Goal: Check status: Check status

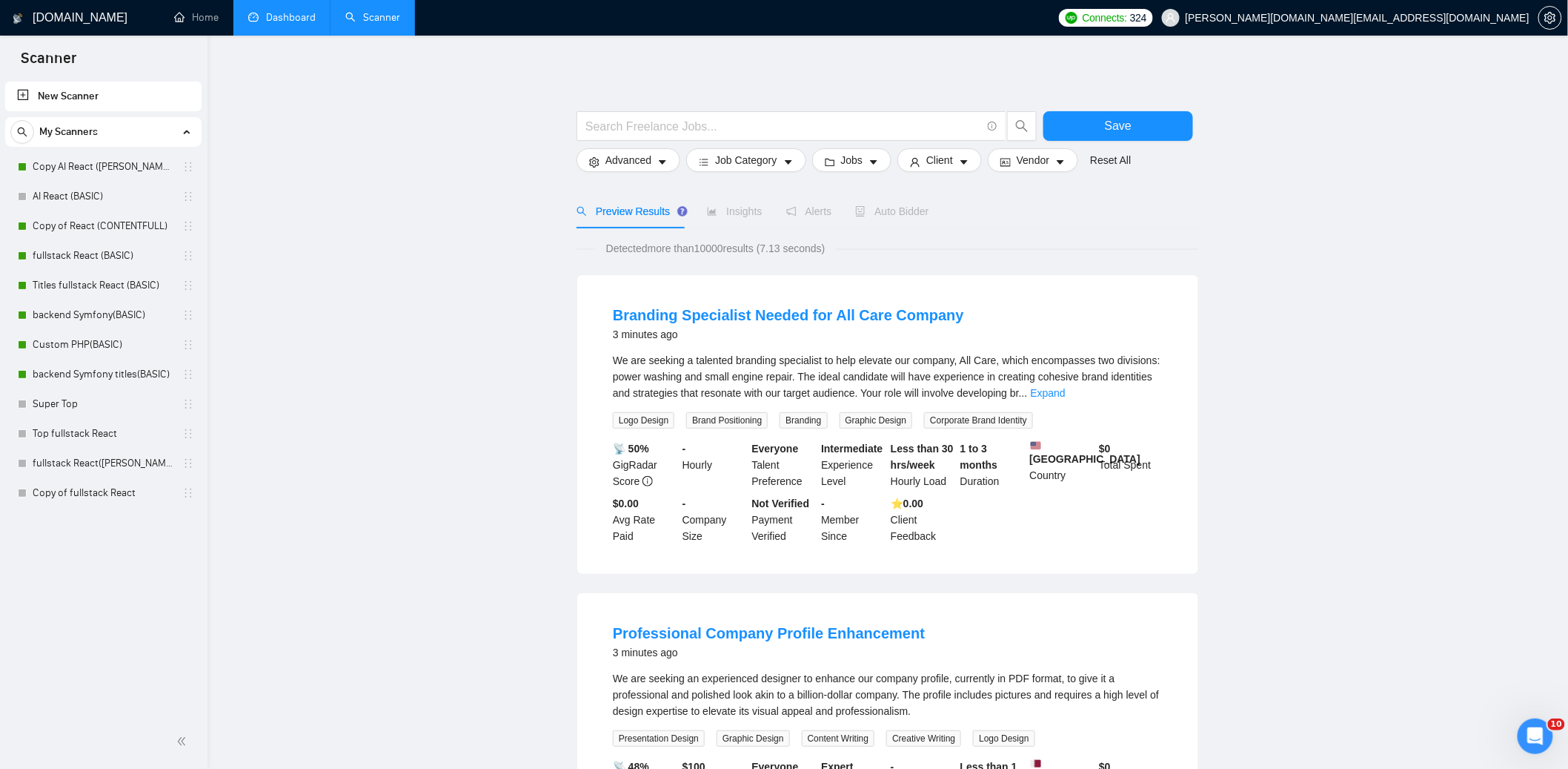
click at [284, 19] on link "Dashboard" at bounding box center [282, 17] width 68 height 13
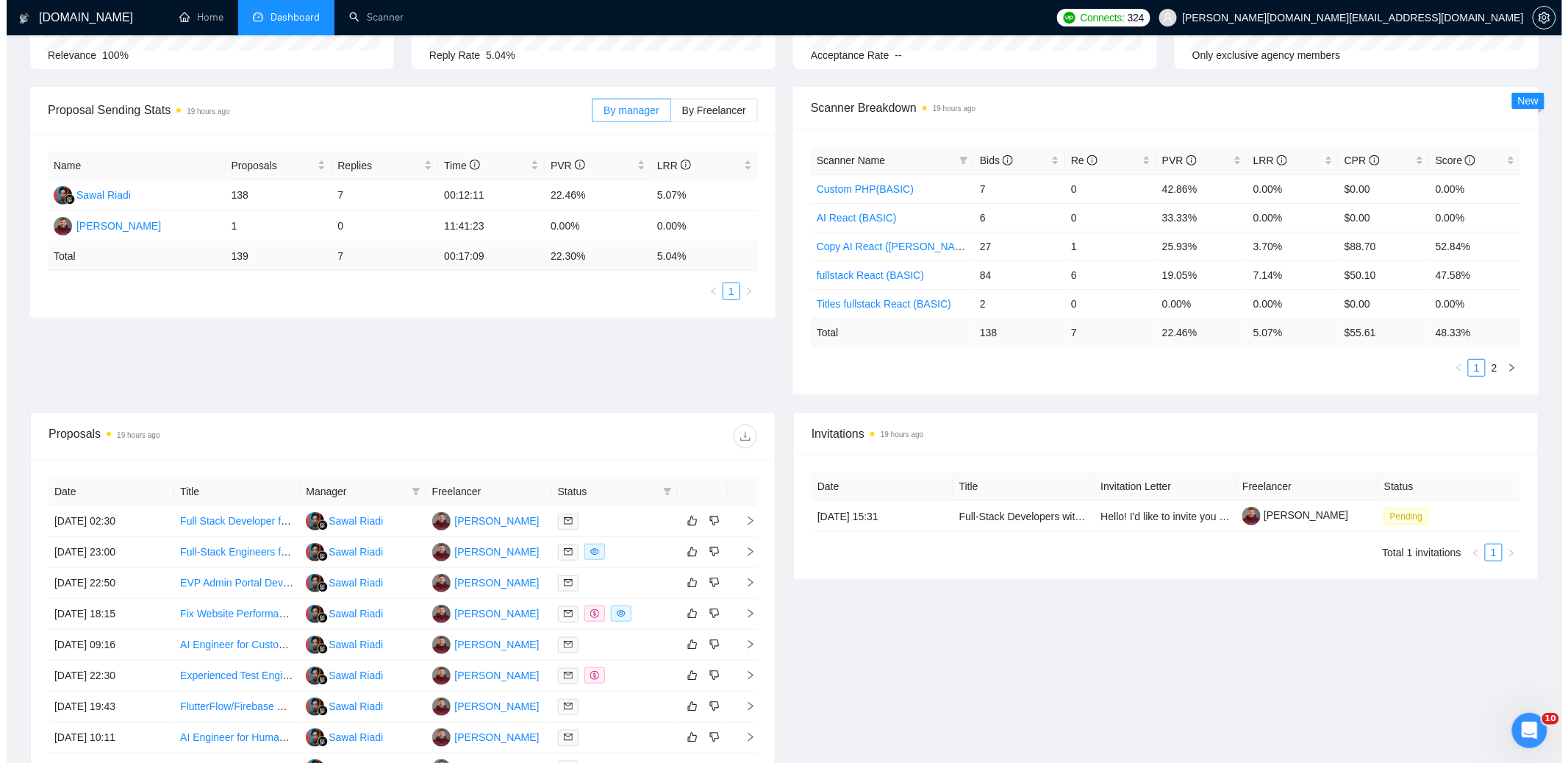
scroll to position [215, 0]
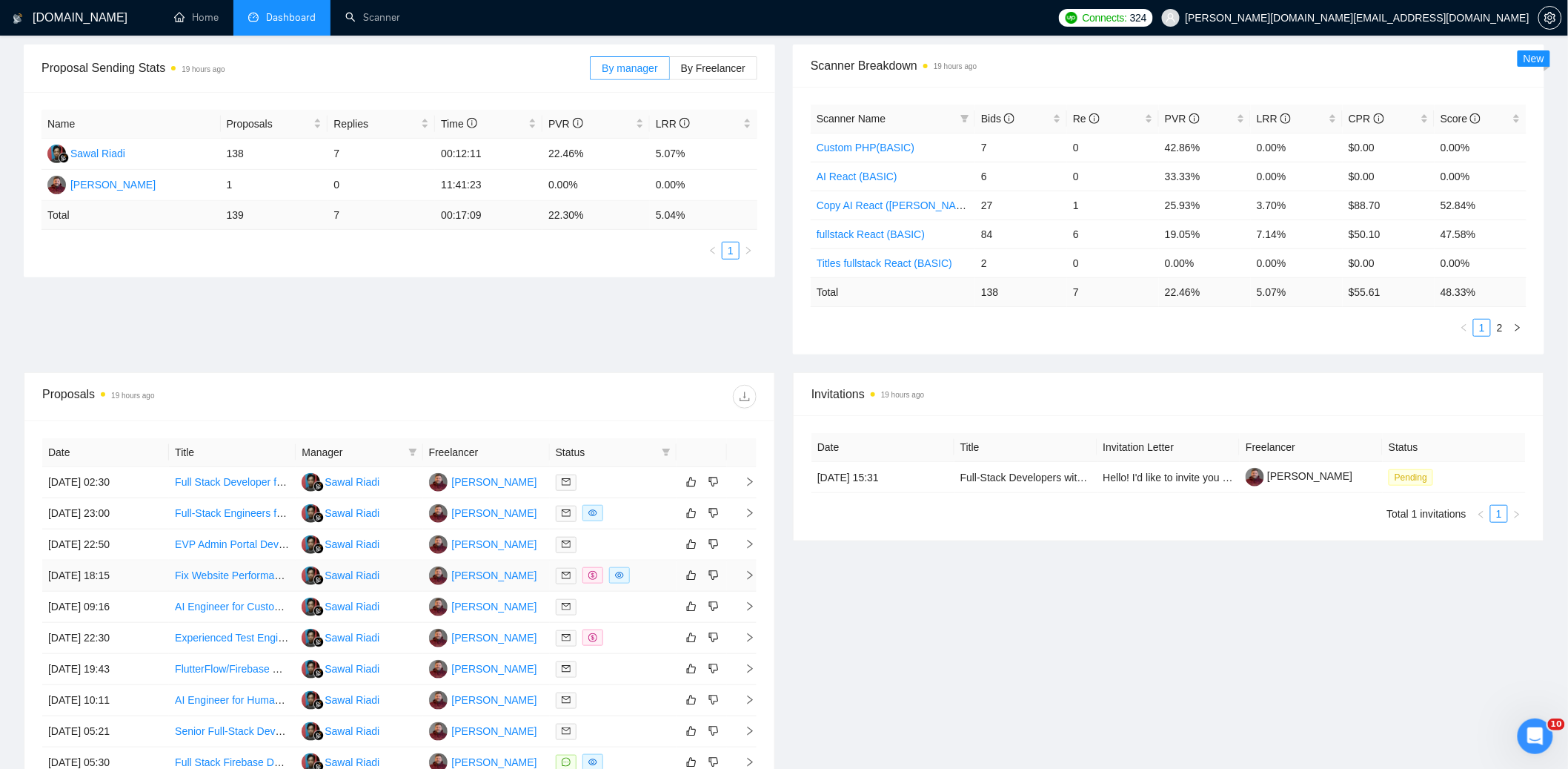
click at [645, 574] on div at bounding box center [613, 576] width 115 height 17
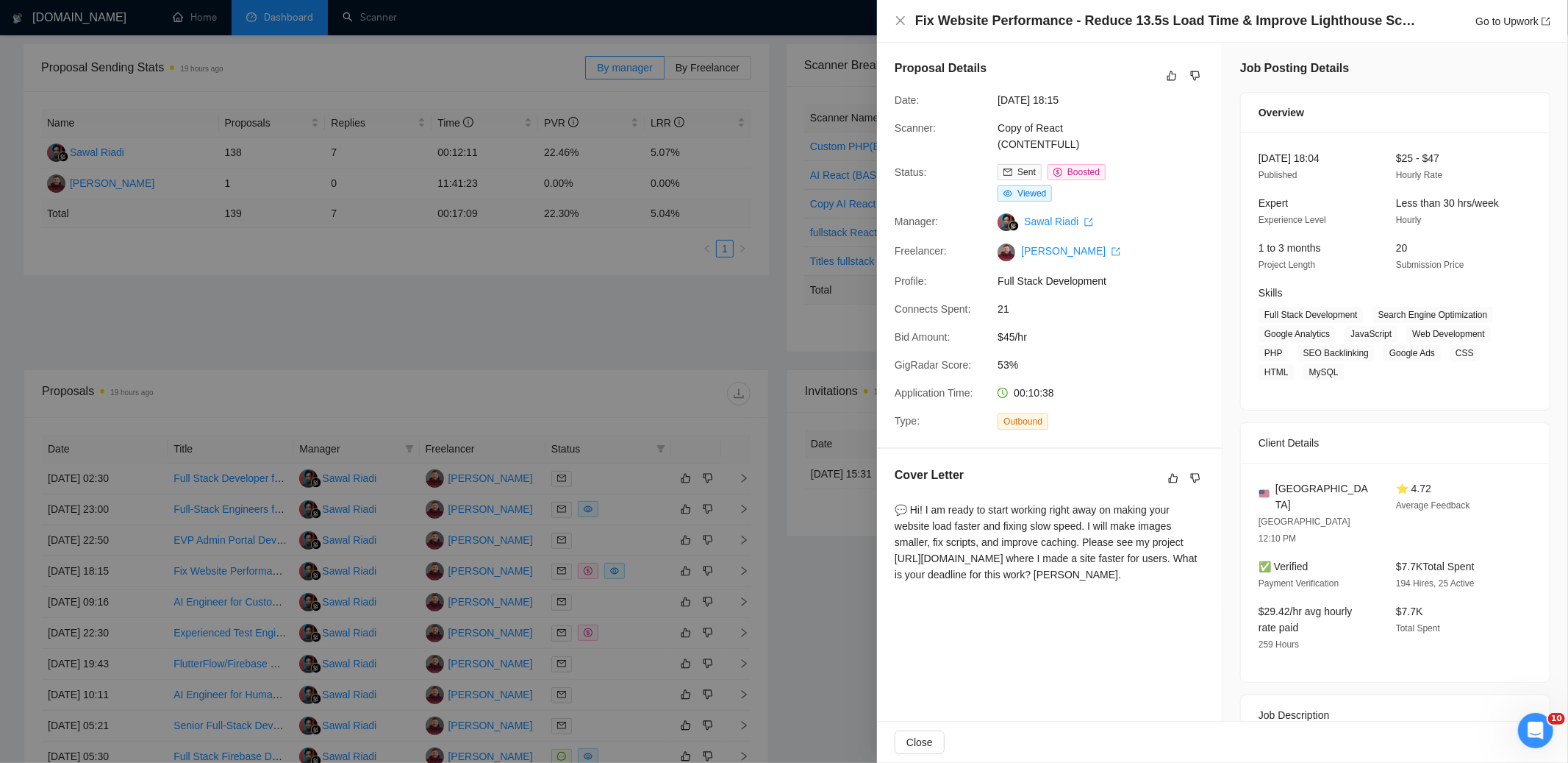
scroll to position [0, 0]
click at [648, 600] on div at bounding box center [784, 382] width 1568 height 763
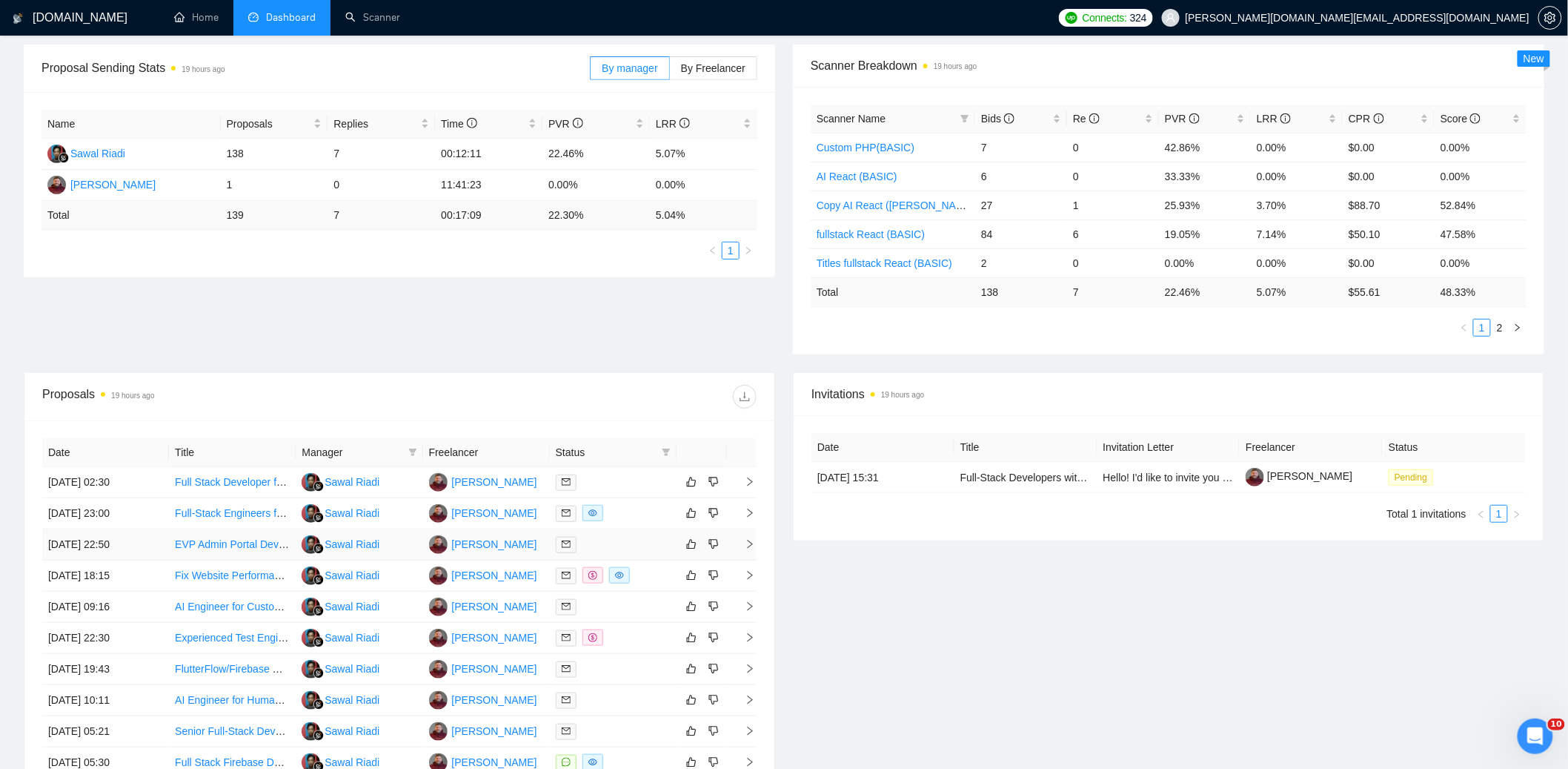
click at [633, 539] on div at bounding box center [613, 544] width 115 height 17
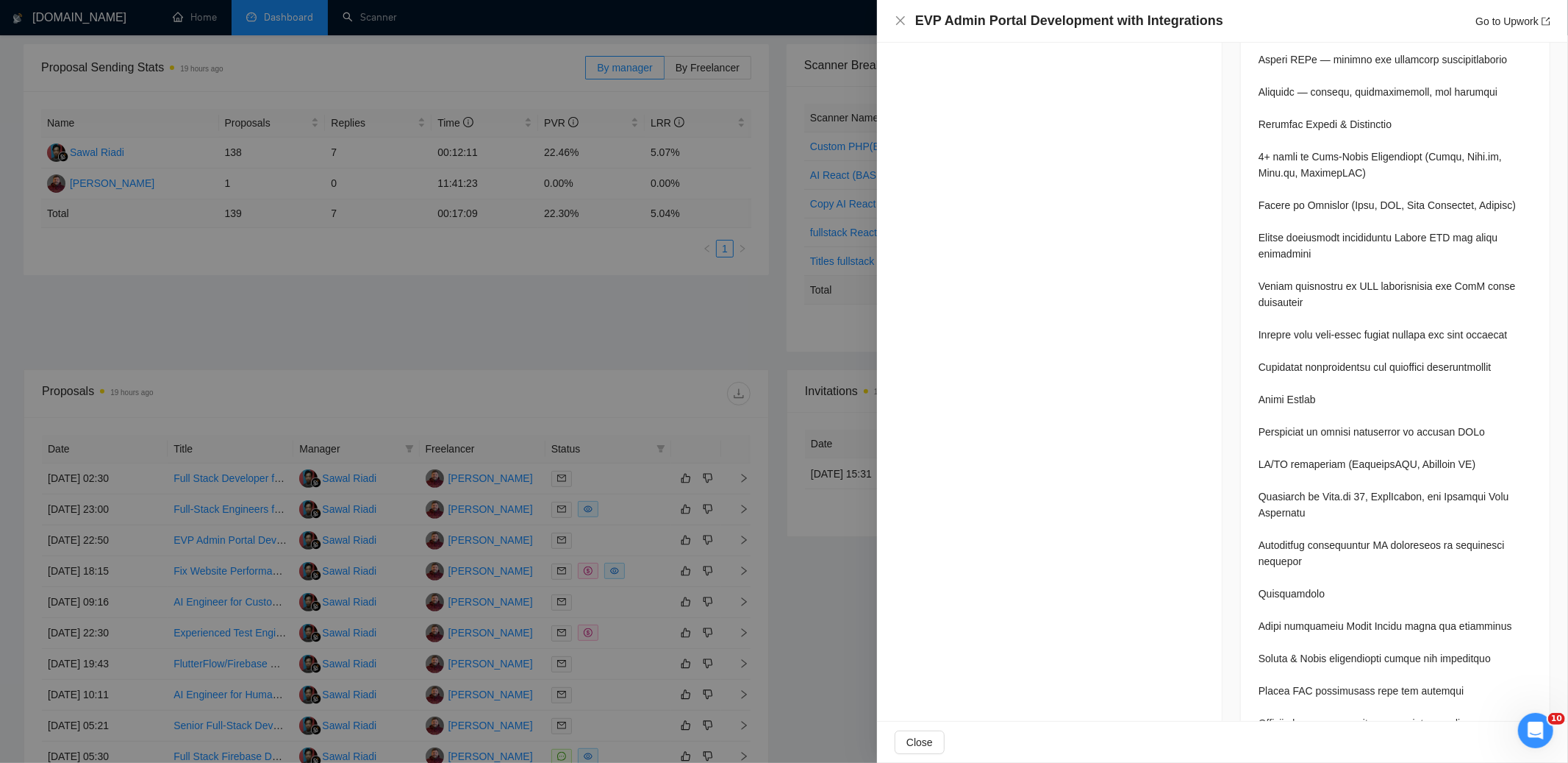
scroll to position [2395, 0]
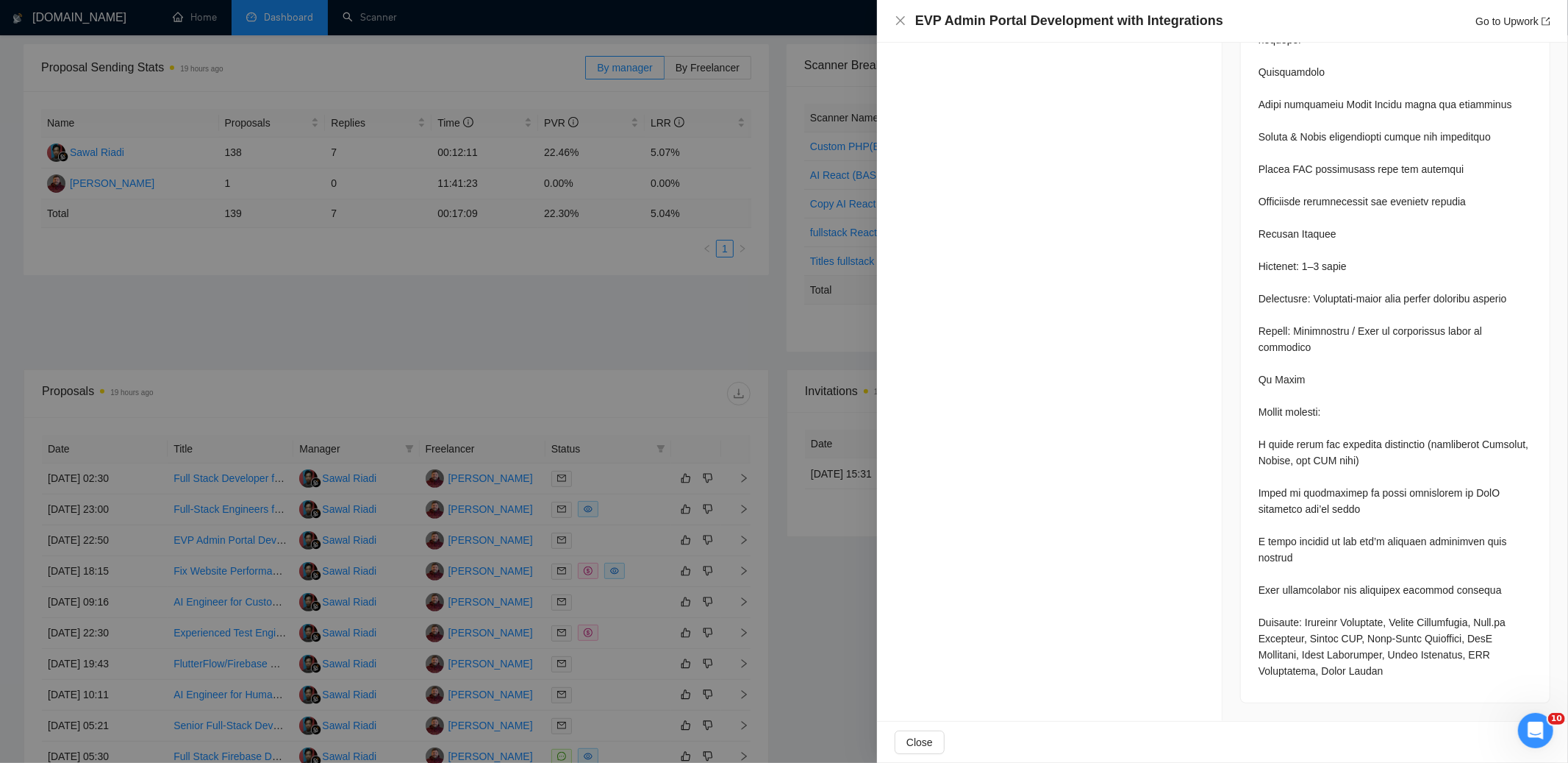
click at [616, 539] on div at bounding box center [784, 382] width 1568 height 763
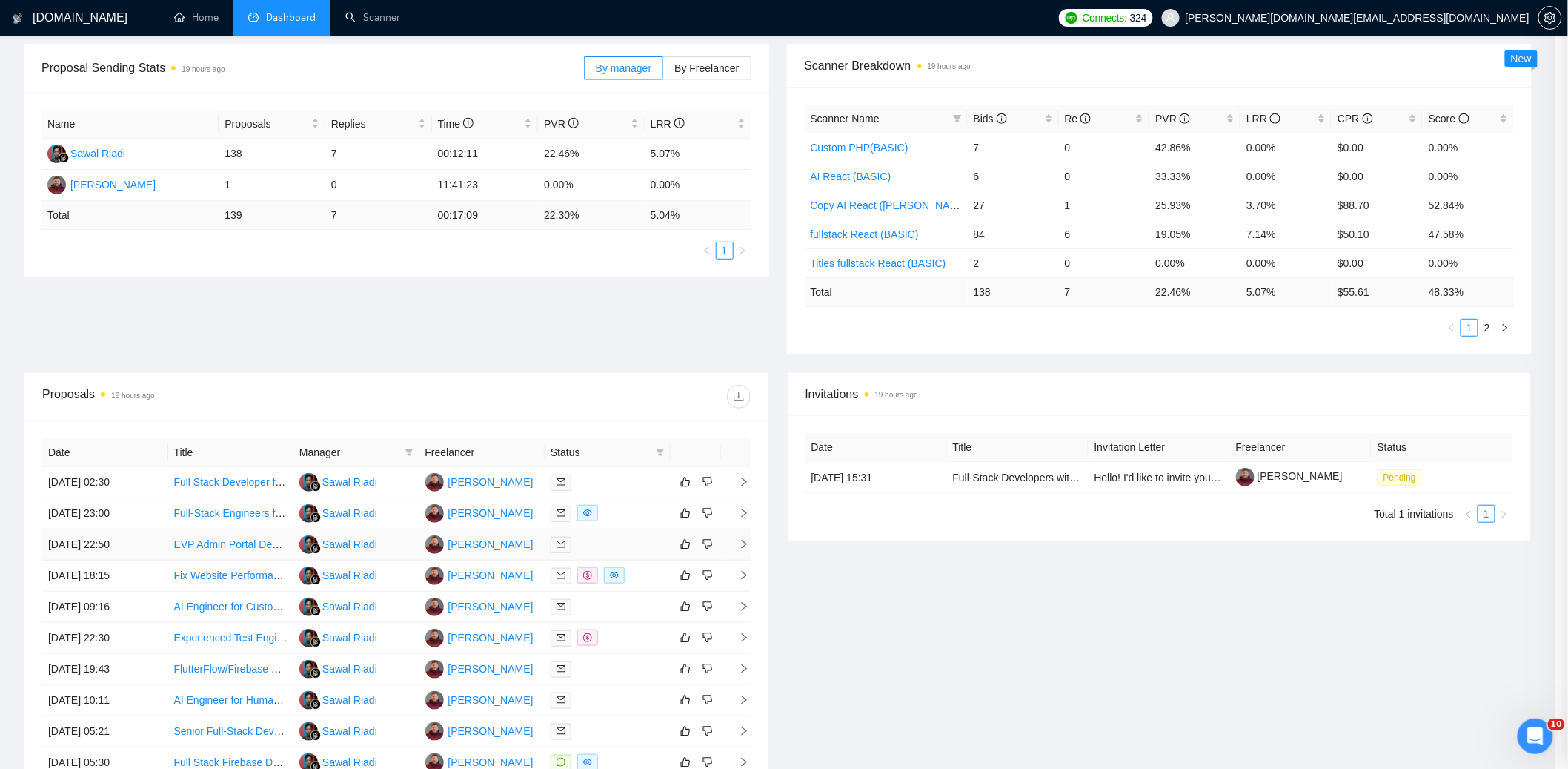
click at [619, 539] on div at bounding box center [607, 544] width 114 height 17
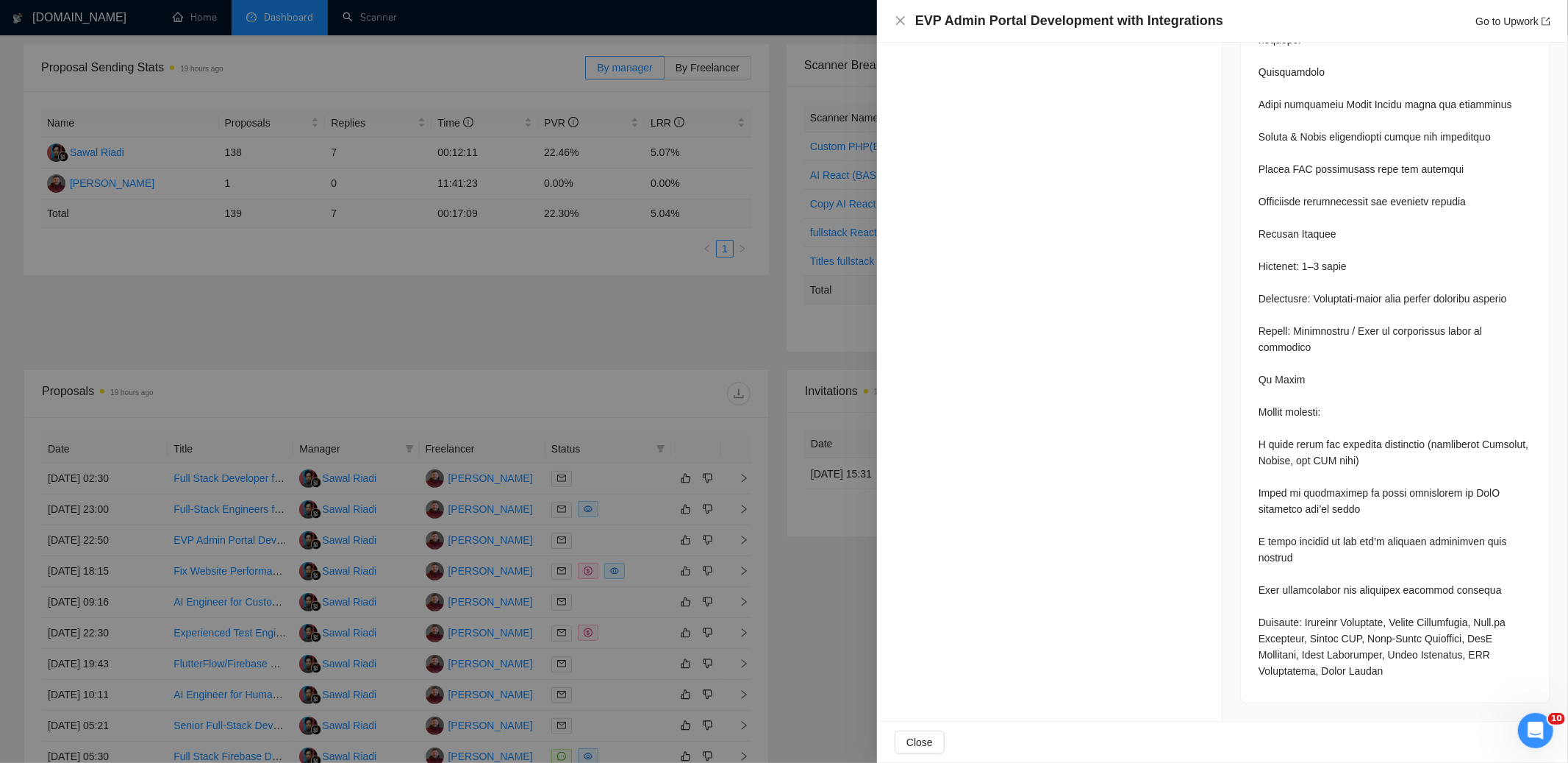
click at [620, 510] on div at bounding box center [784, 382] width 1568 height 763
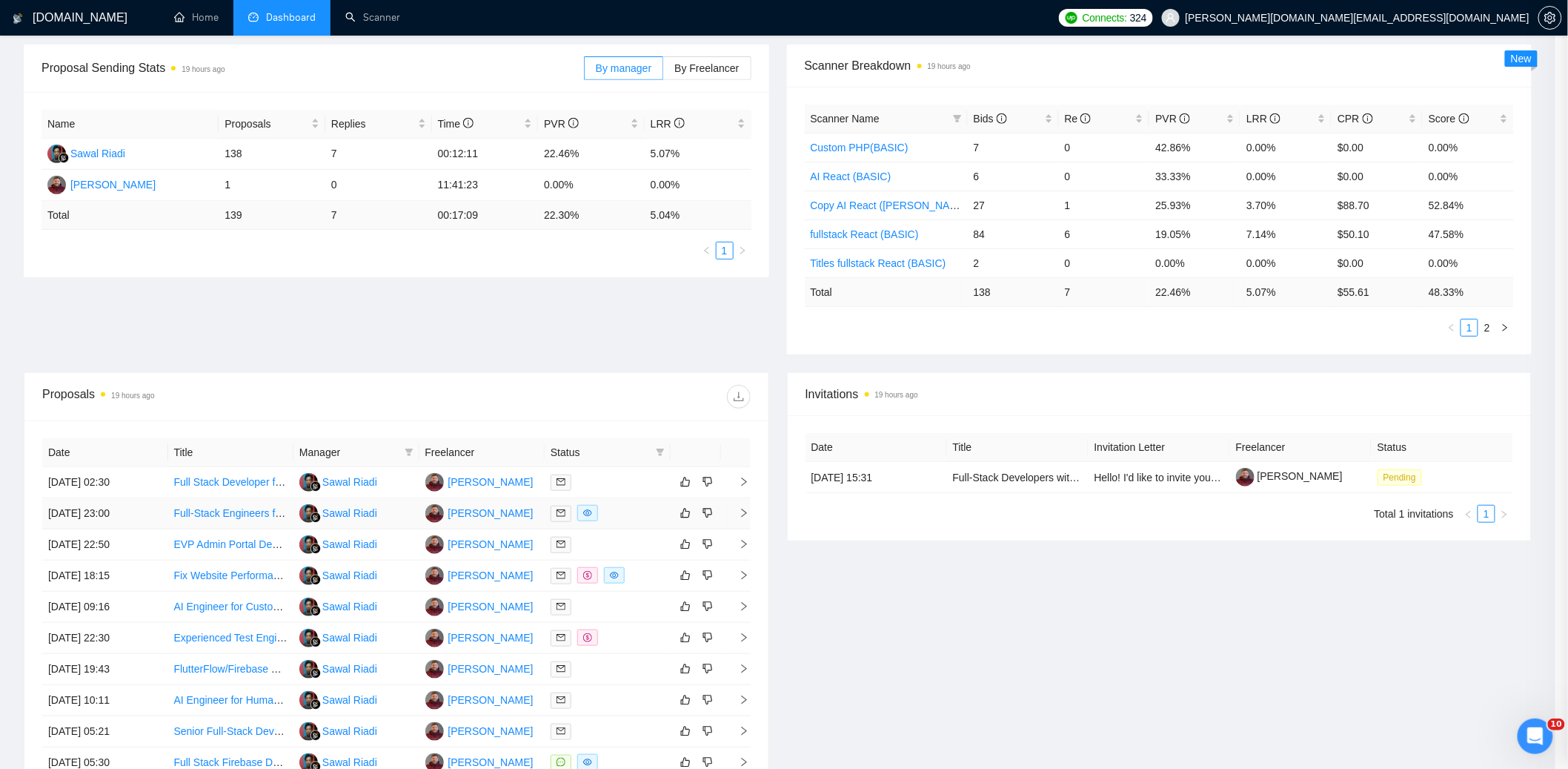
click at [626, 514] on div at bounding box center [607, 514] width 114 height 17
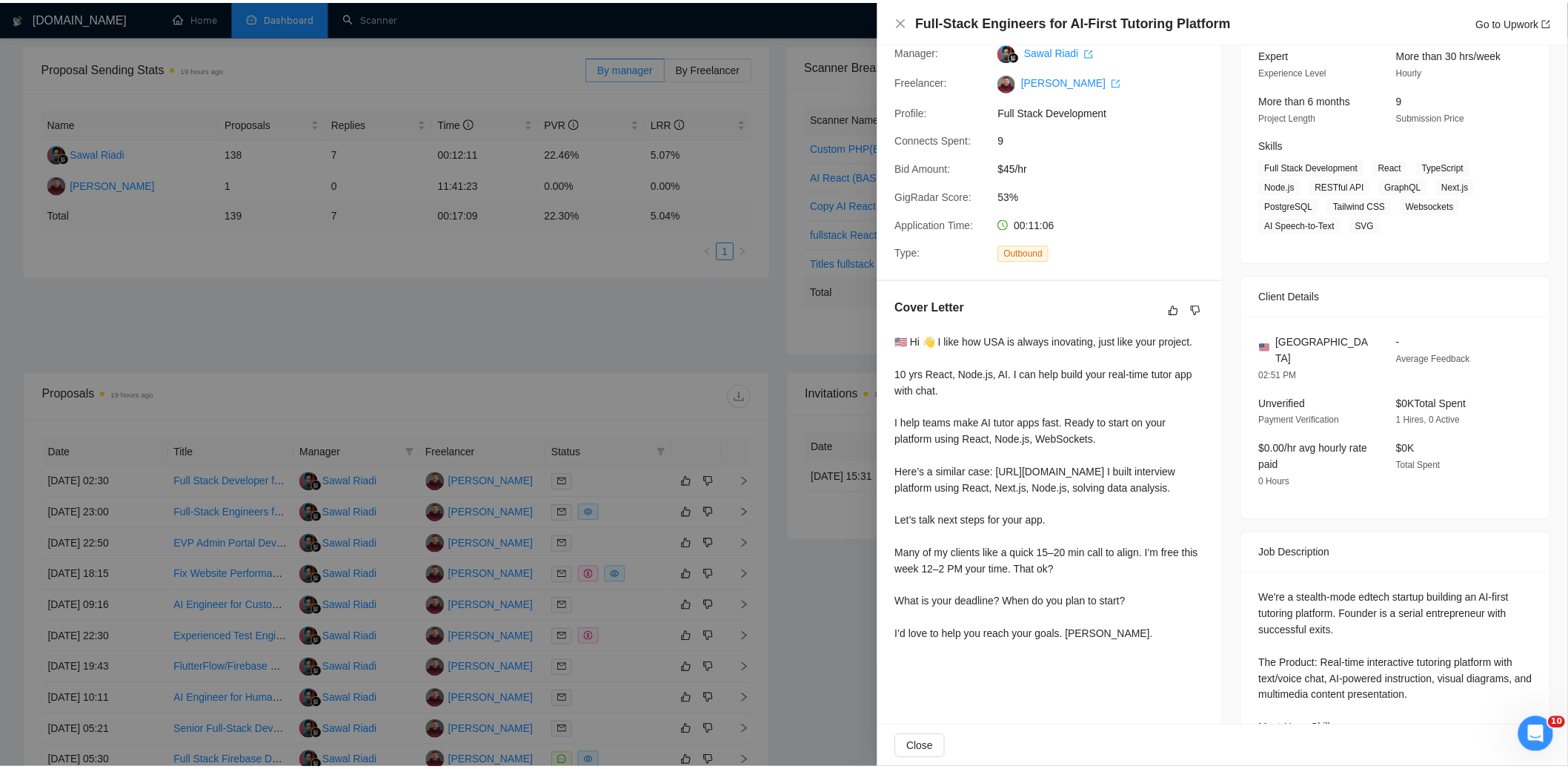
scroll to position [49, 0]
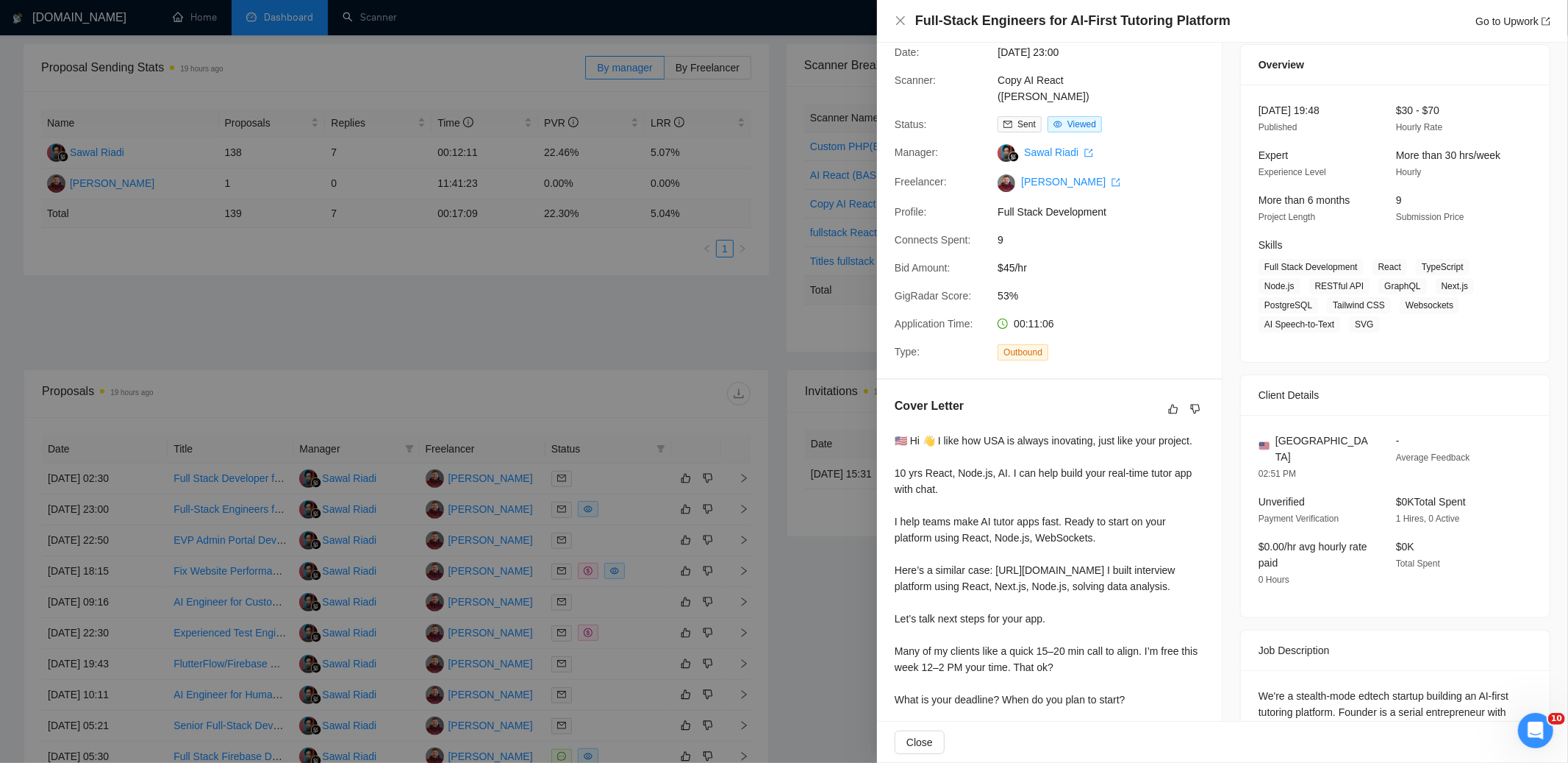
click at [628, 296] on div at bounding box center [784, 382] width 1568 height 763
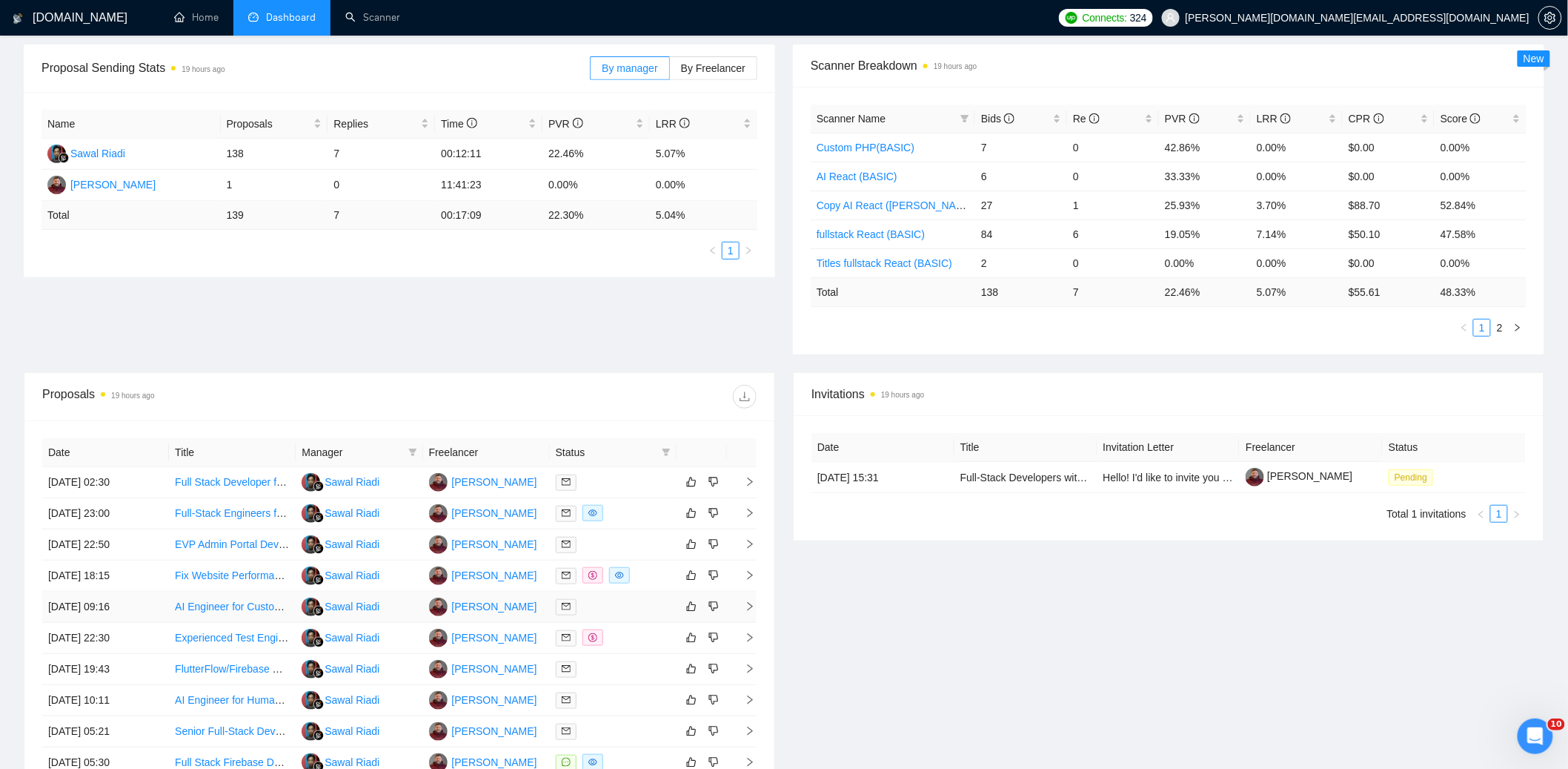
click at [625, 609] on div at bounding box center [613, 607] width 115 height 17
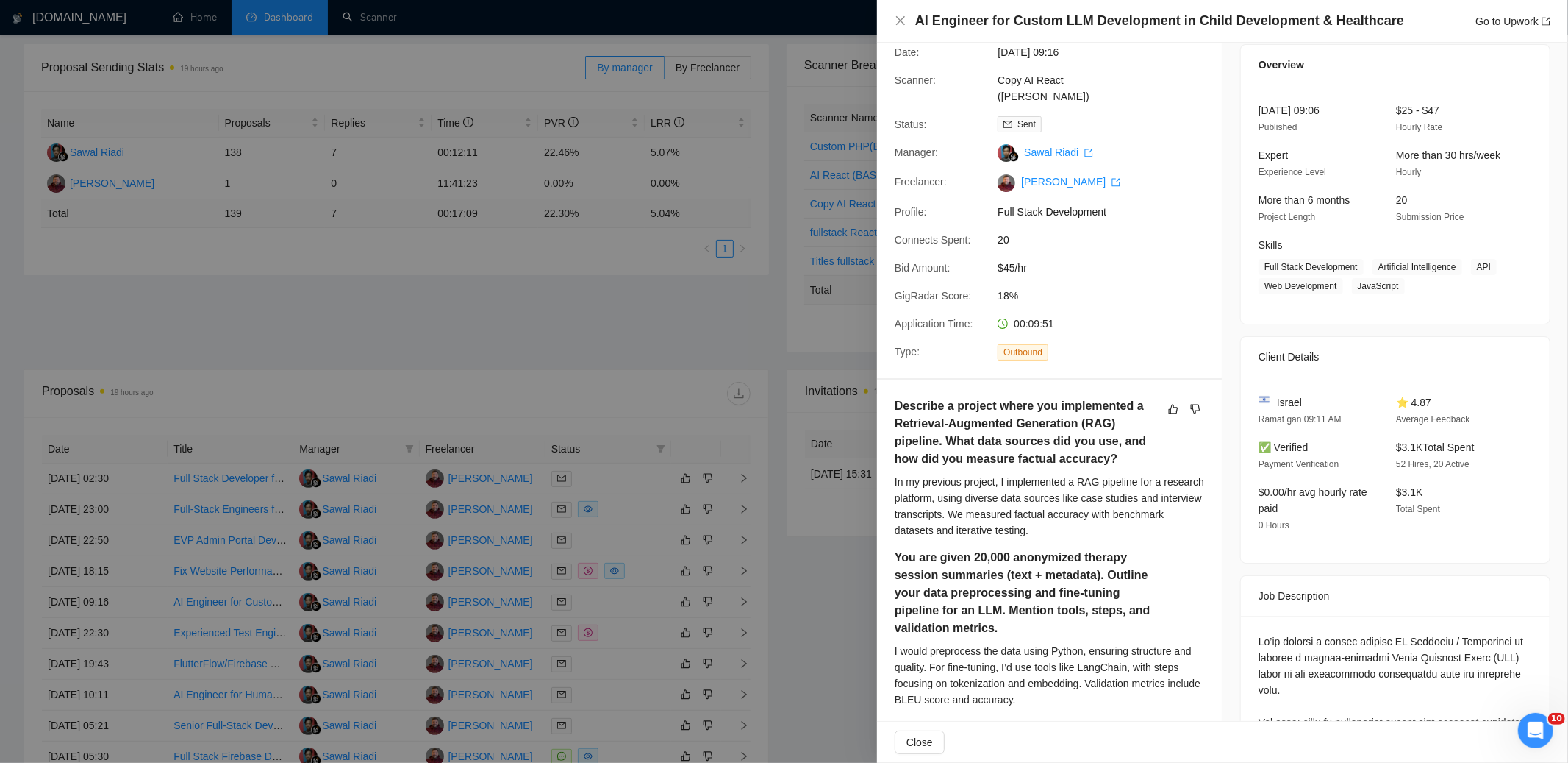
click at [612, 339] on div at bounding box center [784, 382] width 1568 height 763
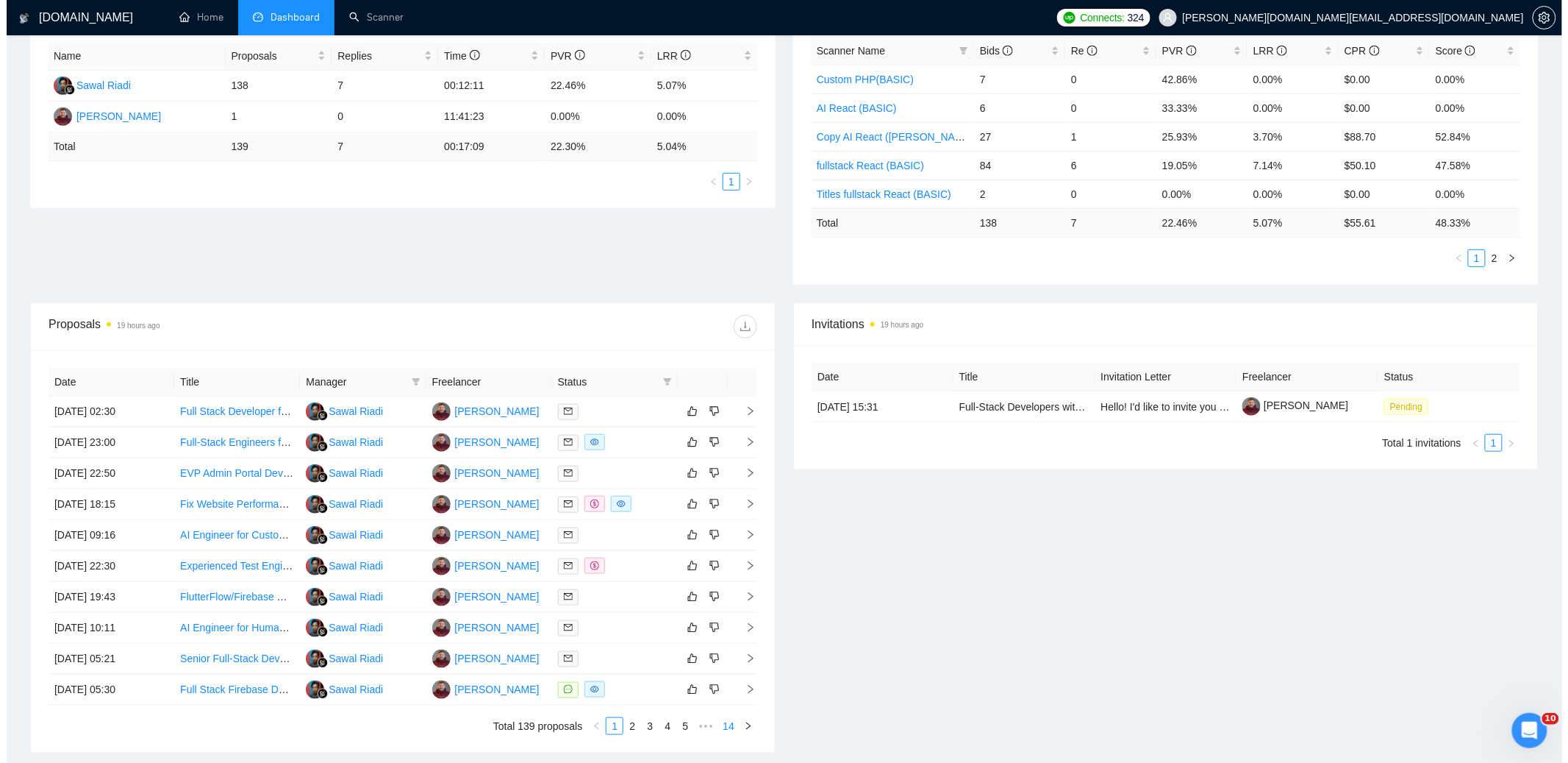
scroll to position [403, 0]
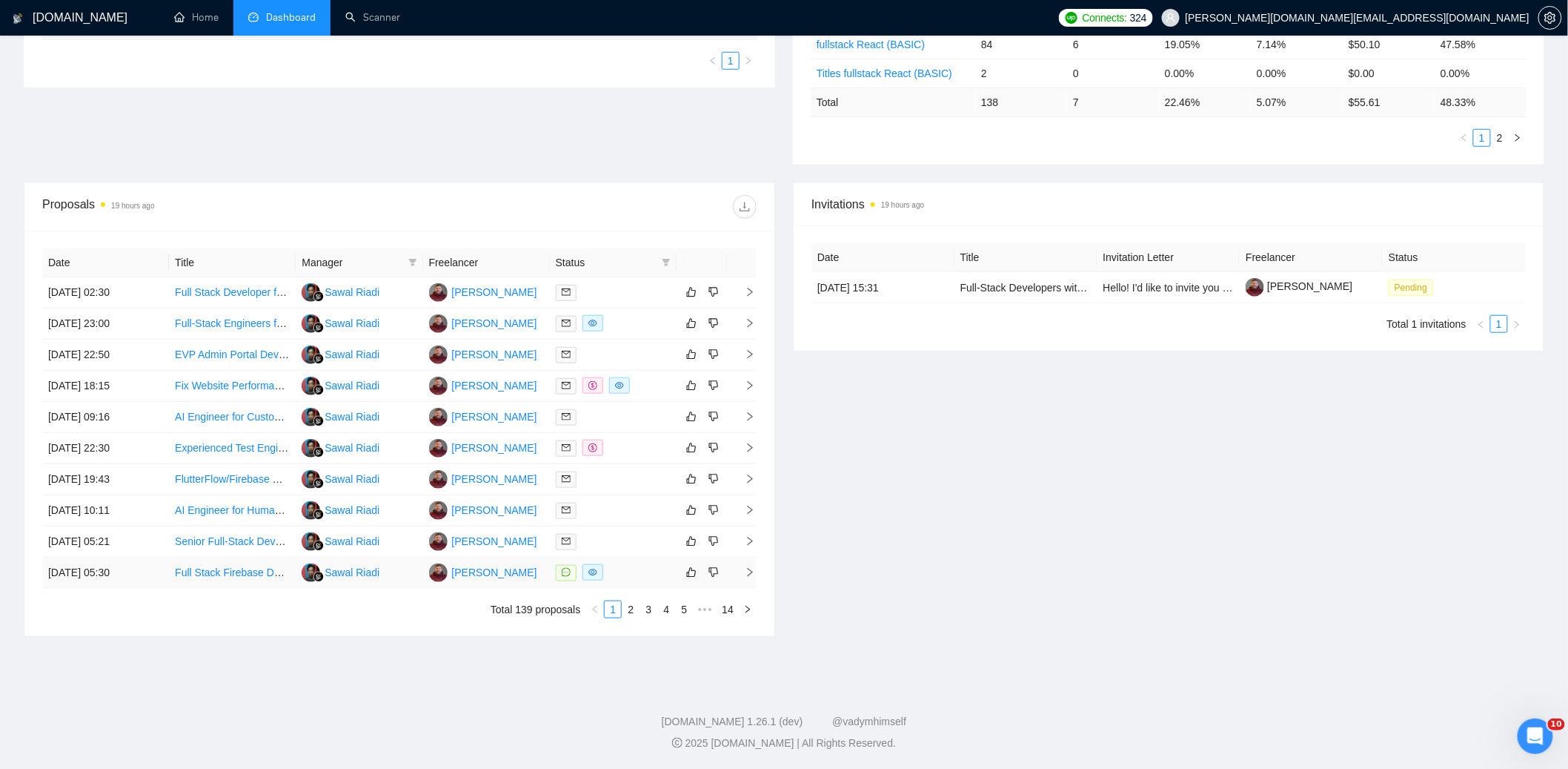
click at [620, 572] on div at bounding box center [613, 573] width 115 height 17
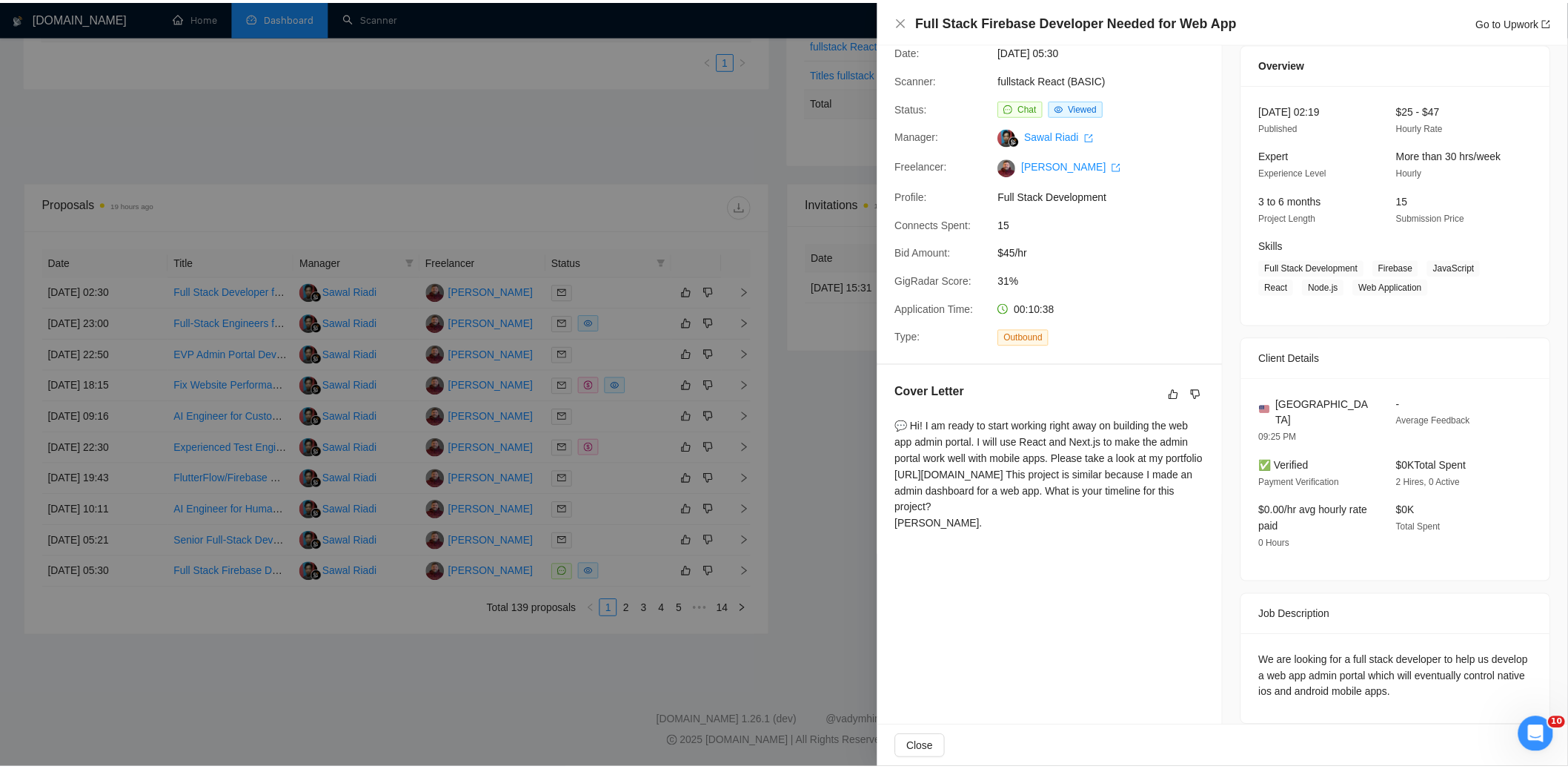
scroll to position [52, 0]
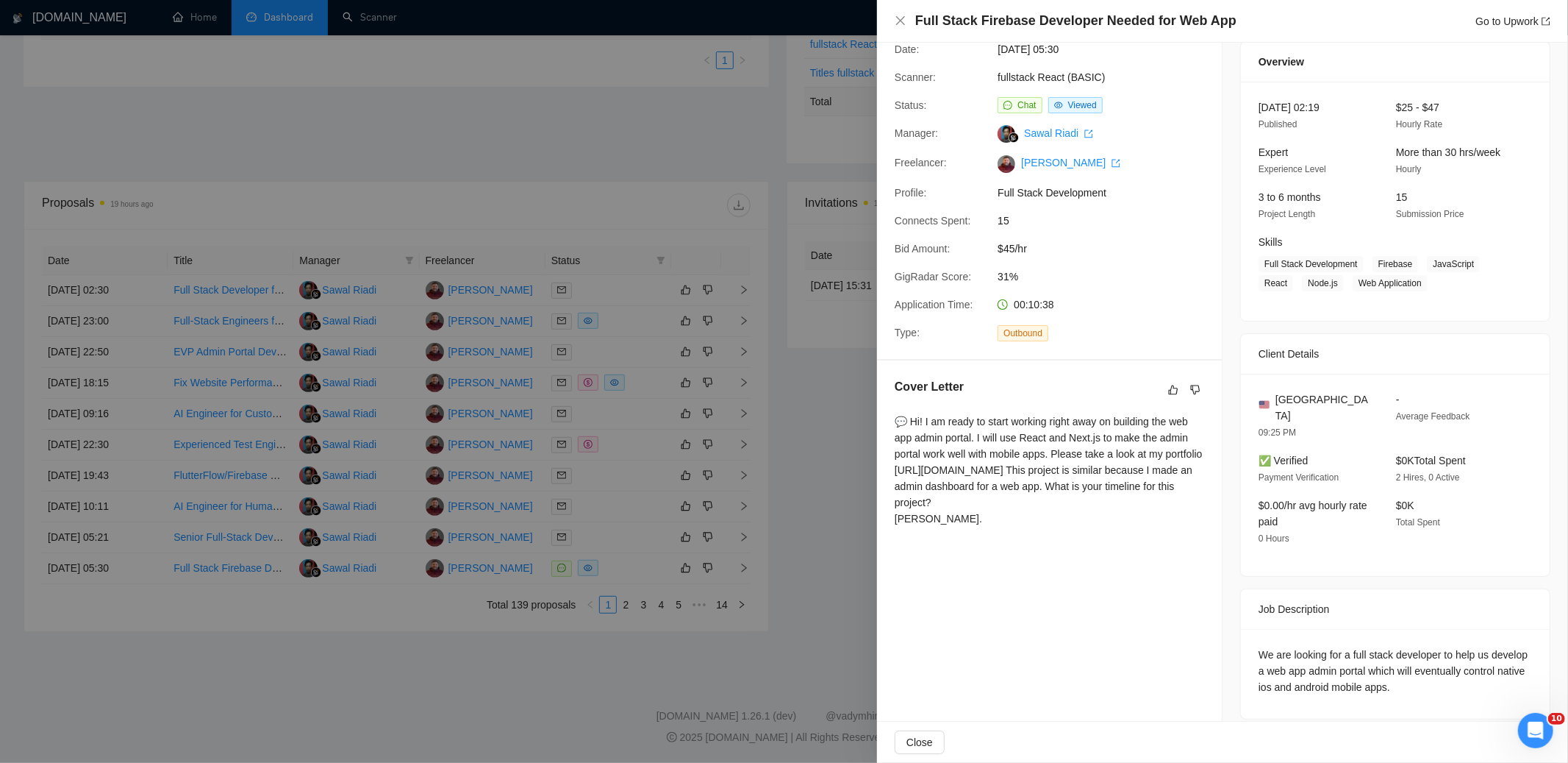
click at [863, 552] on div at bounding box center [784, 382] width 1568 height 763
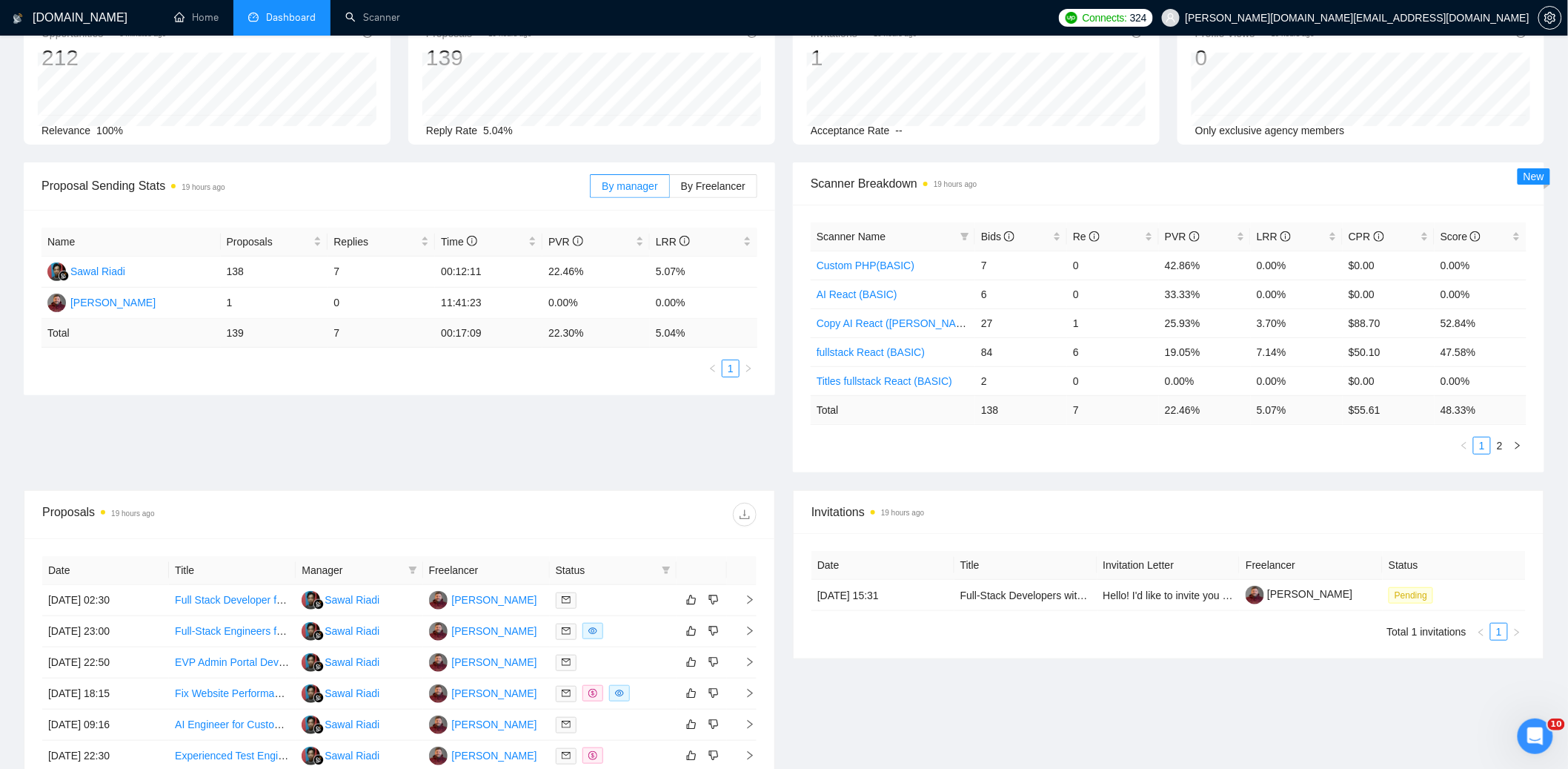
scroll to position [0, 0]
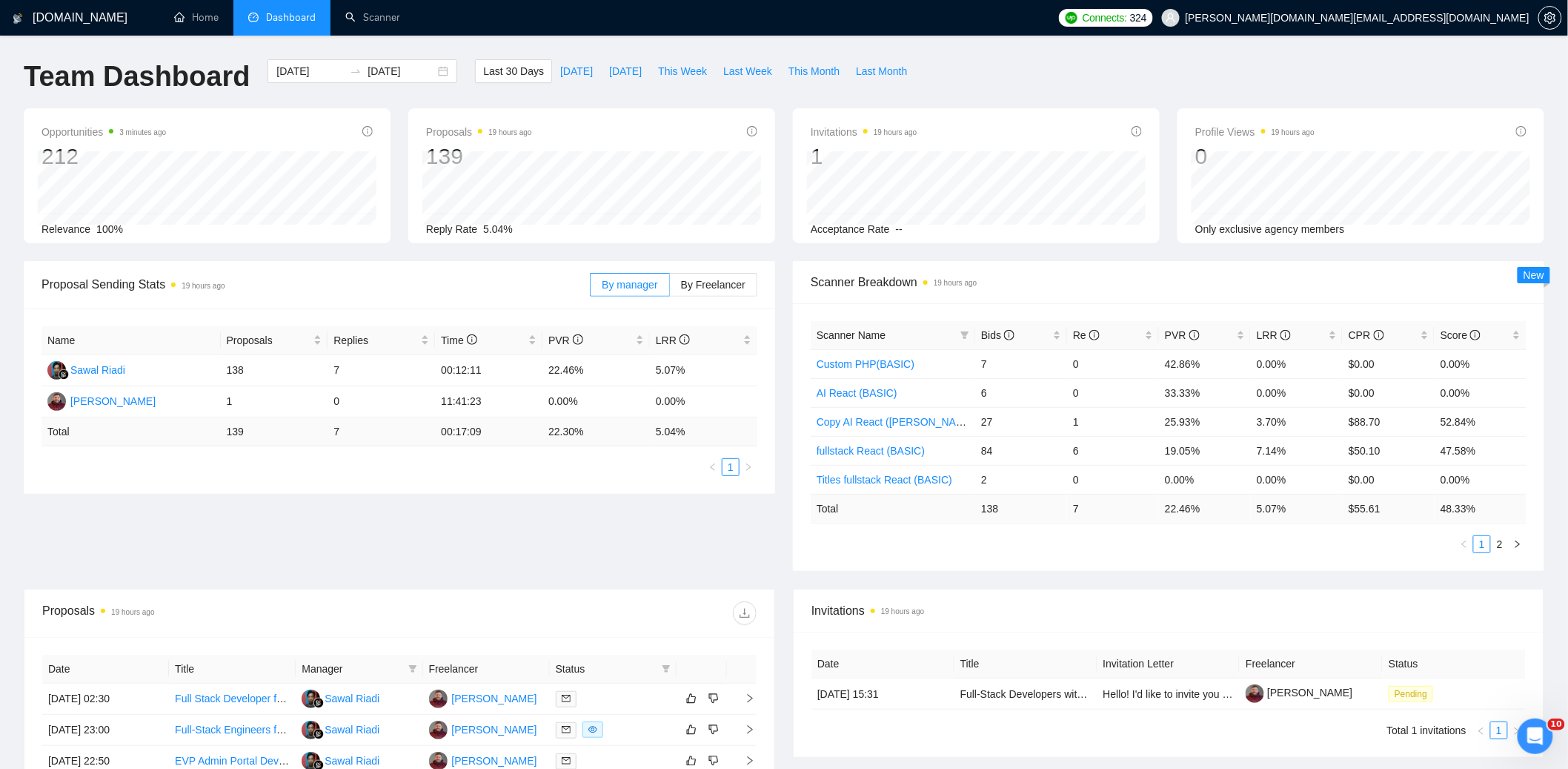
click at [779, 91] on div "Last 30 Days [DATE] [DATE] This Week Last Week This Month Last Month" at bounding box center [695, 84] width 458 height 49
